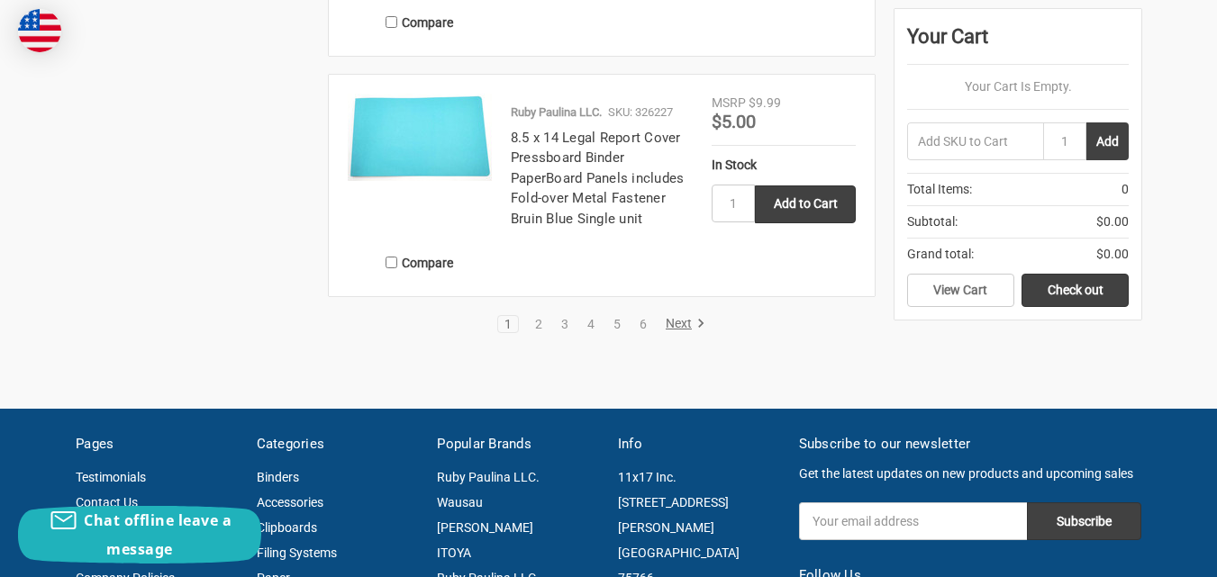
scroll to position [3783, 0]
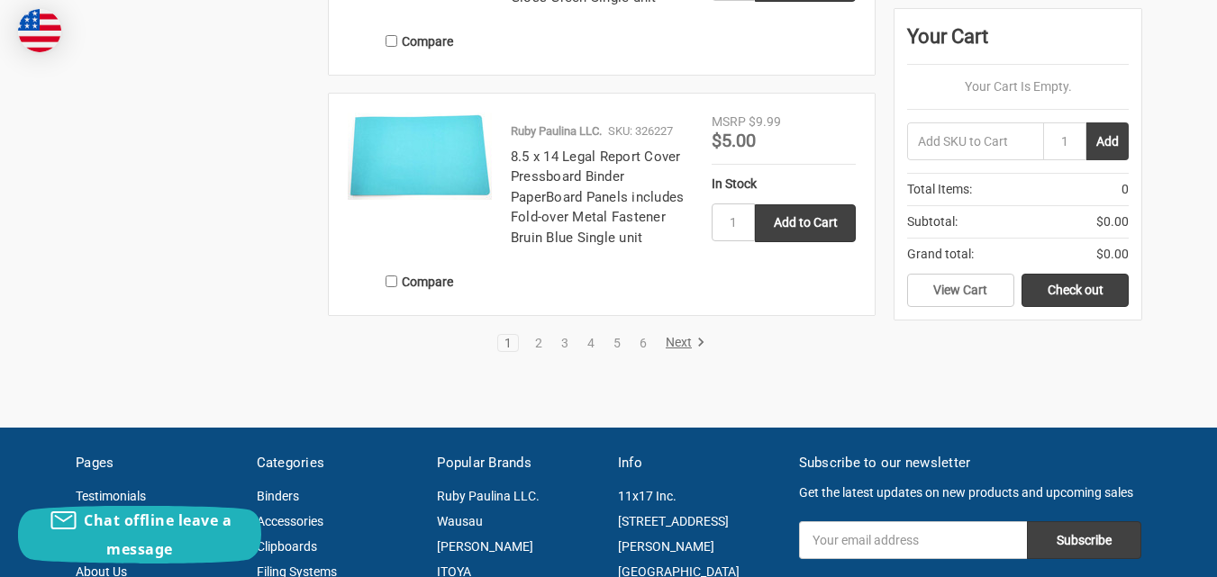
click at [562, 350] on li "3" at bounding box center [565, 343] width 22 height 18
click at [566, 348] on link "3" at bounding box center [565, 343] width 20 height 13
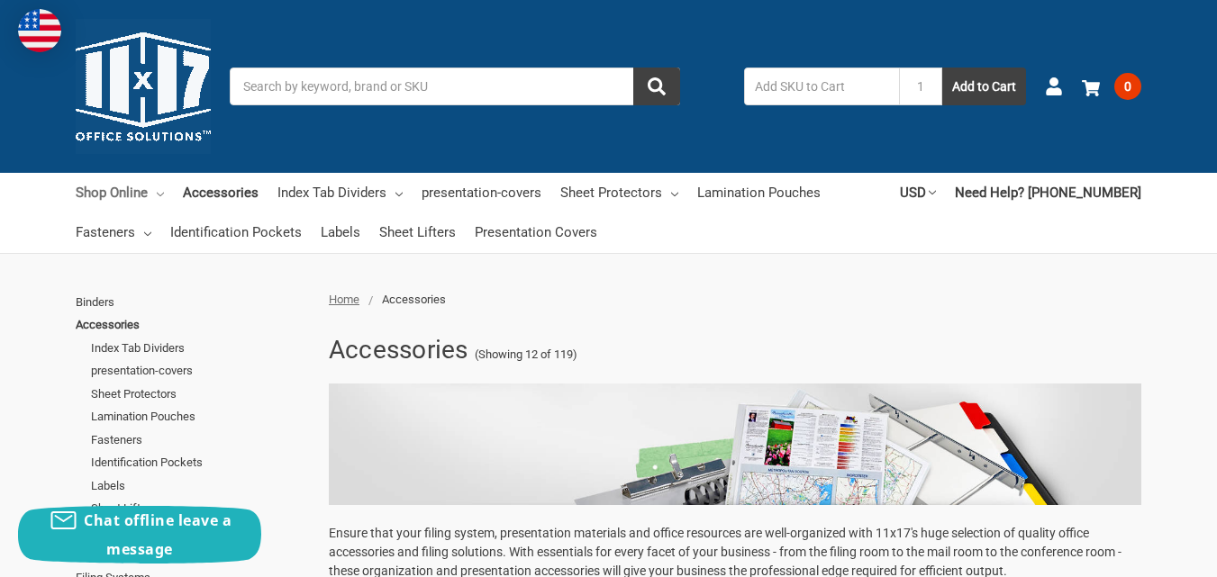
click at [81, 195] on link "Shop Online" at bounding box center [120, 193] width 88 height 40
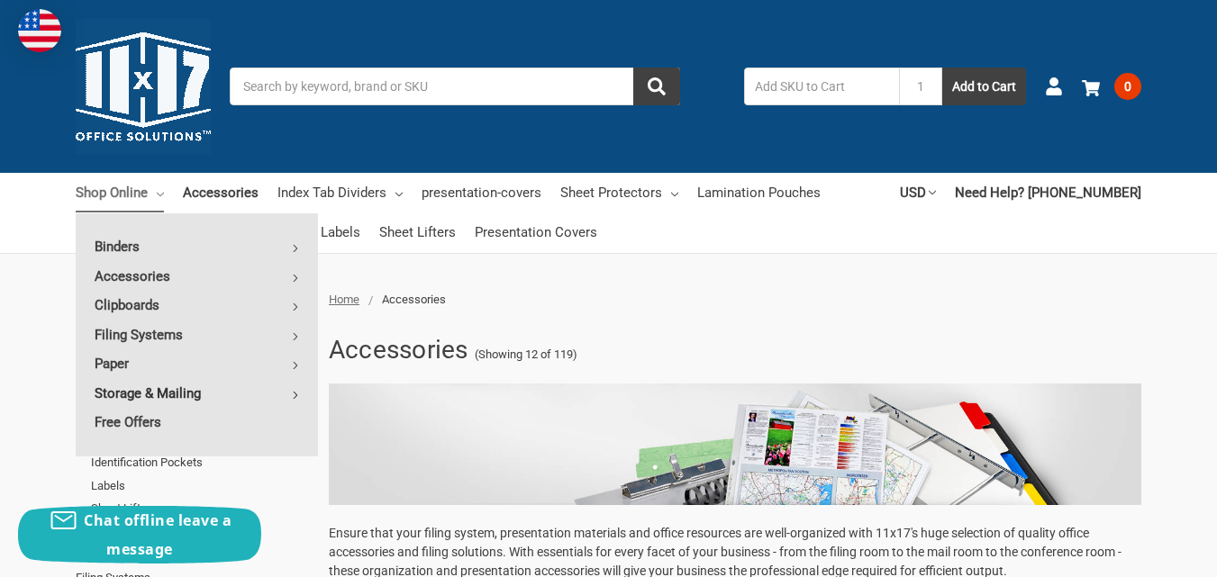
click at [168, 389] on link "Storage & Mailing" at bounding box center [197, 393] width 242 height 29
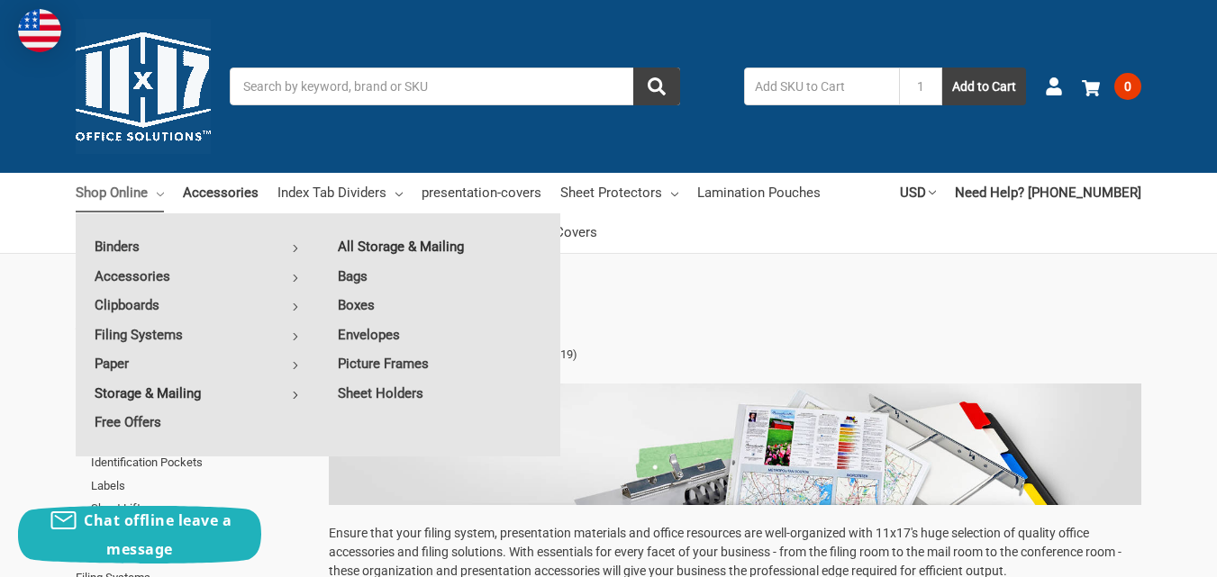
click at [387, 243] on link "All Storage & Mailing" at bounding box center [439, 246] width 241 height 29
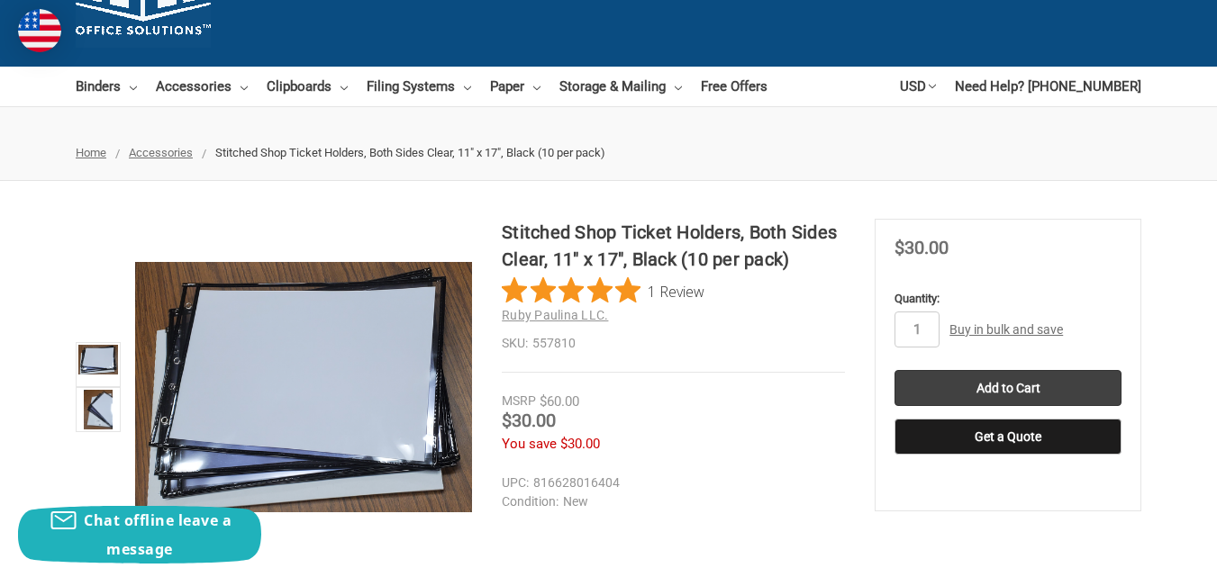
scroll to position [90, 0]
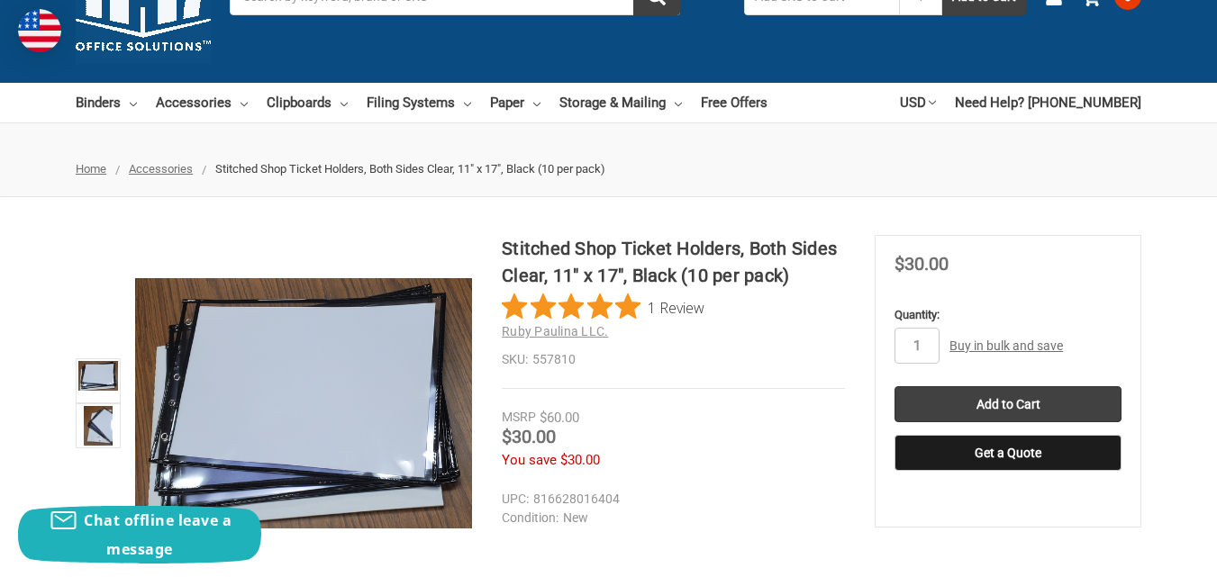
click at [616, 251] on h1 "Stitched Shop Ticket Holders, Both Sides Clear, 11" x 17", Black (10 per pack)" at bounding box center [673, 262] width 343 height 54
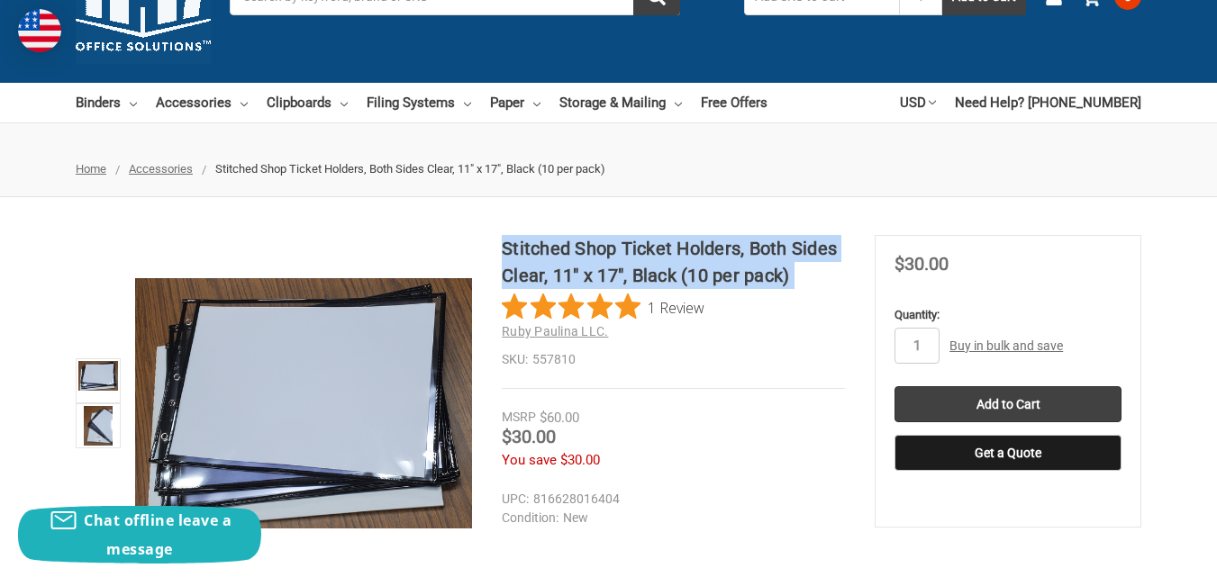
click at [616, 251] on h1 "Stitched Shop Ticket Holders, Both Sides Clear, 11" x 17", Black (10 per pack)" at bounding box center [673, 262] width 343 height 54
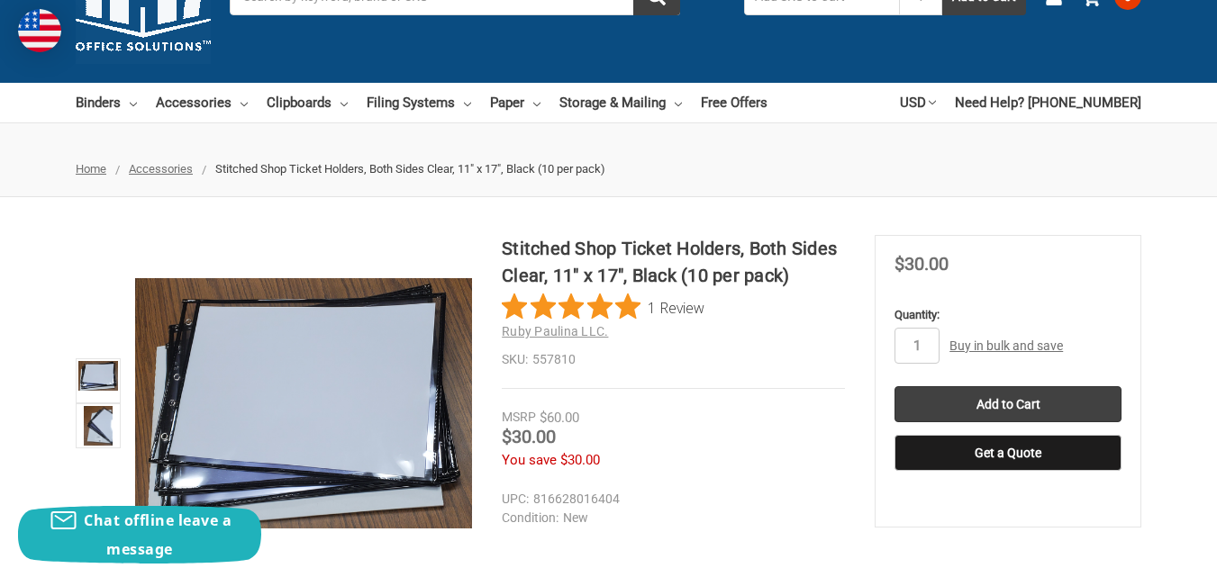
click at [675, 350] on dd "557810" at bounding box center [673, 359] width 343 height 19
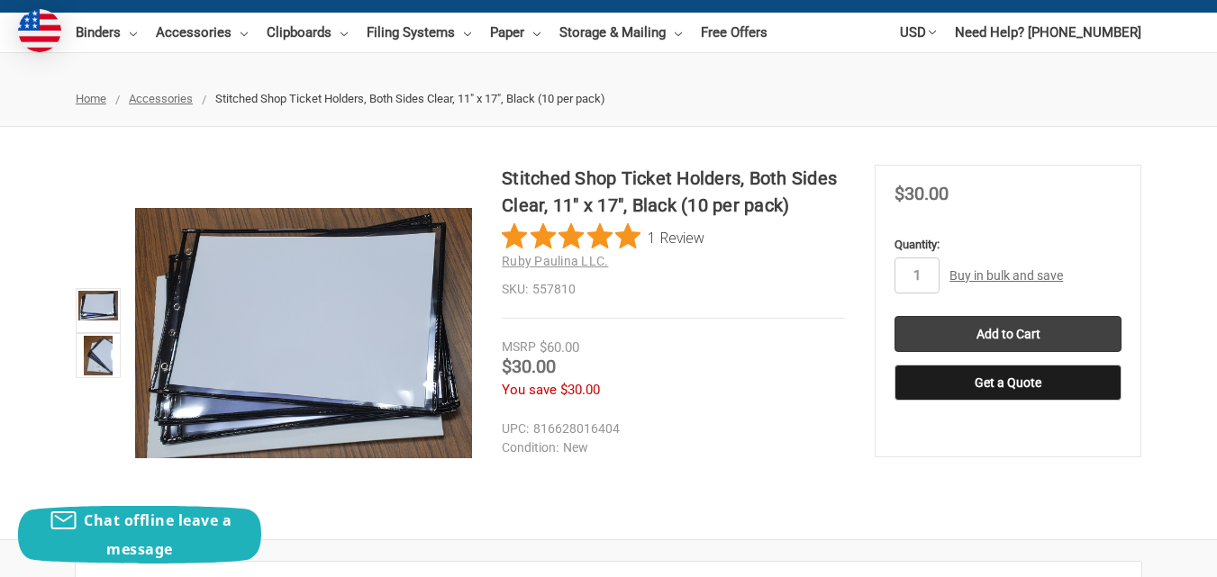
scroll to position [270, 0]
